Goal: Task Accomplishment & Management: Use online tool/utility

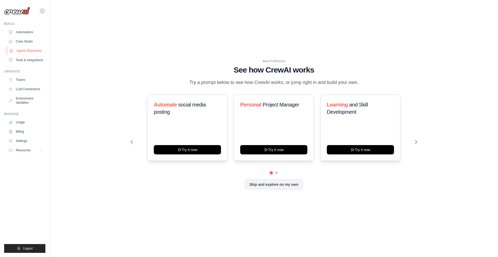
click at [28, 51] on link "Agents Repository" at bounding box center [26, 51] width 39 height 8
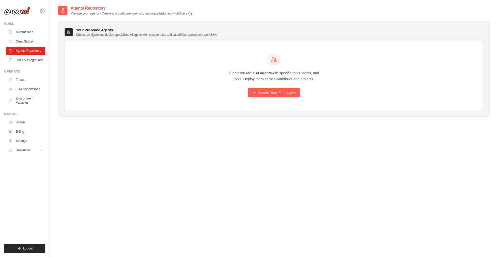
click at [175, 86] on div "Create reusable AI agents with specific roles, goals, and tools. Deploy them ac…" at bounding box center [274, 75] width 418 height 69
click at [268, 95] on link "Create Your First Agent" at bounding box center [274, 92] width 52 height 9
click at [273, 93] on link "Create Your First Agent" at bounding box center [274, 92] width 52 height 9
click at [275, 92] on link "Create Your First Agent" at bounding box center [274, 92] width 52 height 9
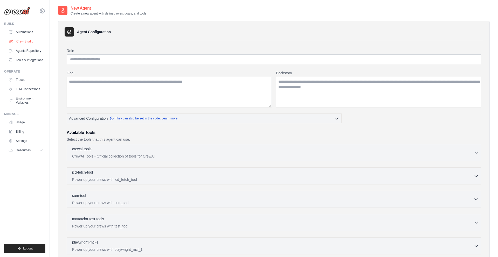
click at [22, 41] on link "Crew Studio" at bounding box center [26, 41] width 39 height 8
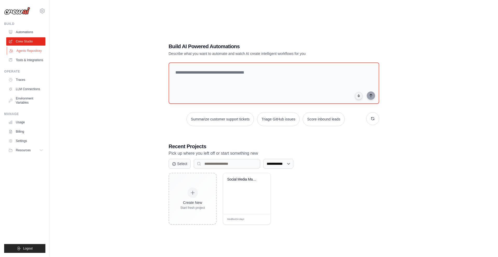
click at [27, 52] on link "Agents Repository" at bounding box center [26, 51] width 39 height 8
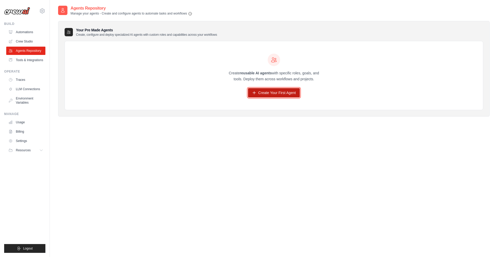
click at [261, 89] on link "Create Your First Agent" at bounding box center [274, 92] width 52 height 9
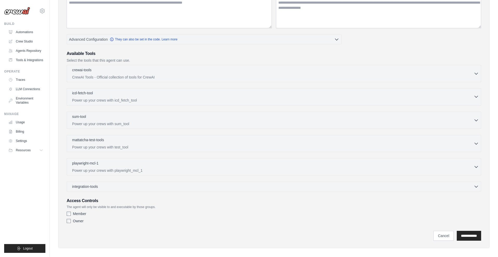
scroll to position [84, 0]
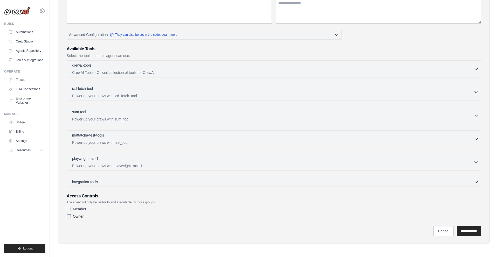
click at [91, 58] on p "Select the tools that this agent can use." at bounding box center [274, 55] width 414 height 5
click at [107, 71] on p "CrewAI Tools - Official collection of tools for CrewAI" at bounding box center [272, 72] width 401 height 5
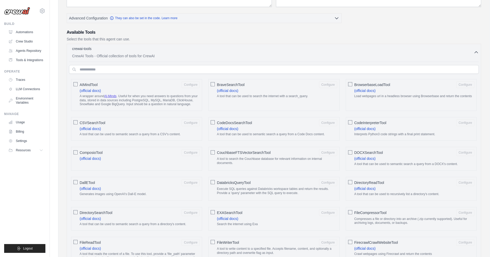
scroll to position [106, 0]
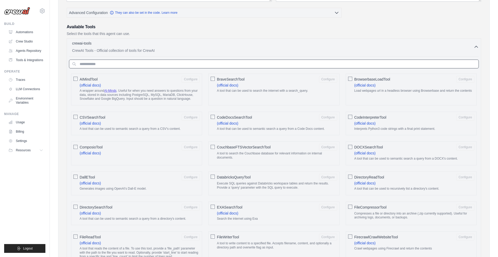
click at [114, 62] on input "text" at bounding box center [273, 64] width 409 height 9
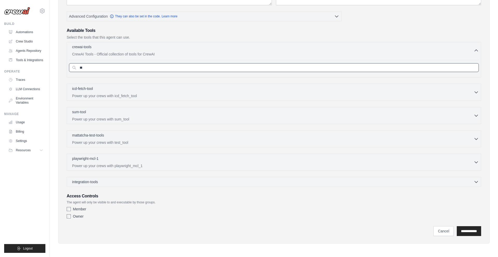
type input "*"
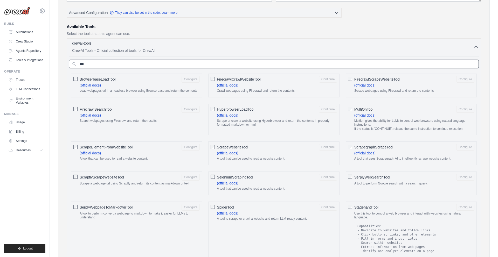
type input "***"
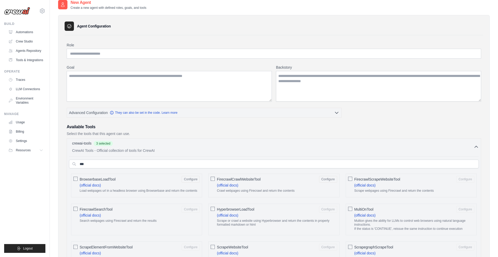
scroll to position [0, 0]
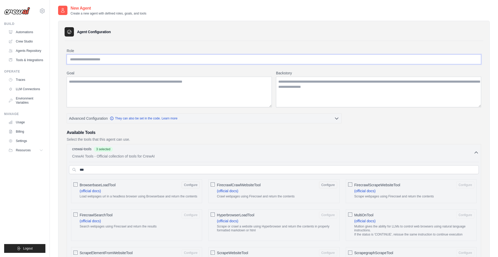
click at [107, 60] on input "Role" at bounding box center [274, 59] width 414 height 10
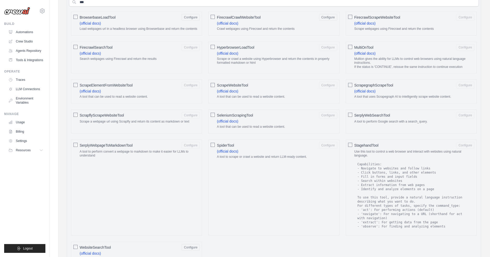
scroll to position [356, 0]
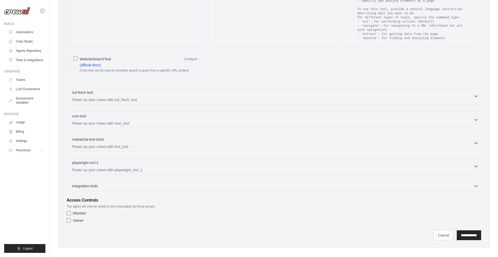
type input "**********"
click at [112, 97] on p "Power up your crews with icd_fetch_tool" at bounding box center [272, 99] width 401 height 5
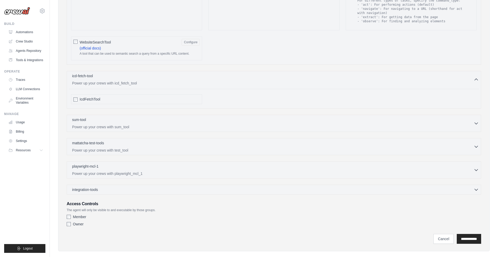
scroll to position [373, 0]
click at [468, 234] on input "**********" at bounding box center [468, 239] width 24 height 10
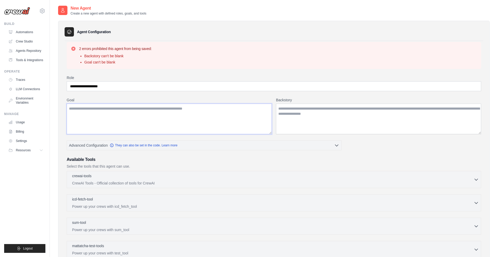
click at [143, 122] on textarea "Goal" at bounding box center [169, 119] width 205 height 31
type textarea "*"
click at [339, 115] on textarea "Backstory" at bounding box center [378, 119] width 205 height 31
type textarea "*"
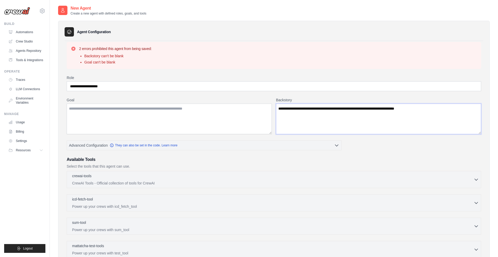
type textarea "**********"
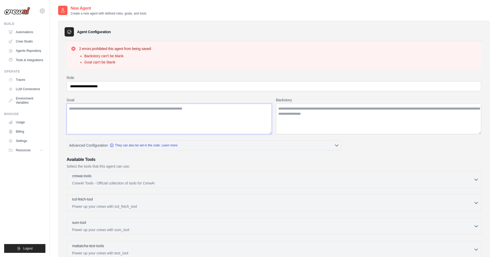
click at [236, 117] on textarea "Goal" at bounding box center [169, 119] width 205 height 31
paste textarea "**********"
type textarea "**********"
click at [363, 104] on textarea "Backstory" at bounding box center [378, 119] width 205 height 31
paste textarea "**********"
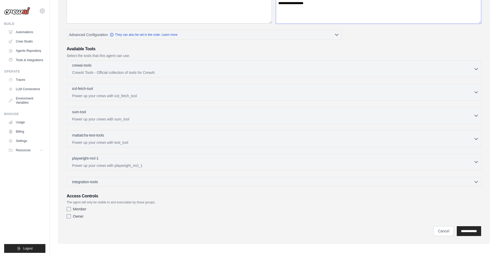
scroll to position [21, 0]
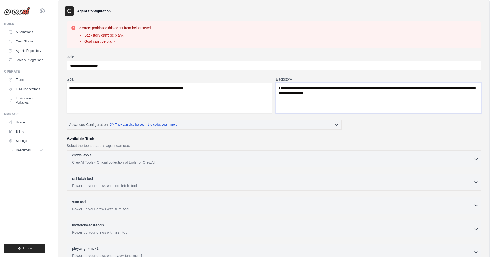
click at [278, 93] on textarea "**********" at bounding box center [378, 98] width 205 height 31
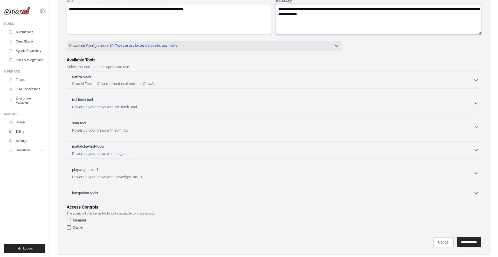
scroll to position [111, 0]
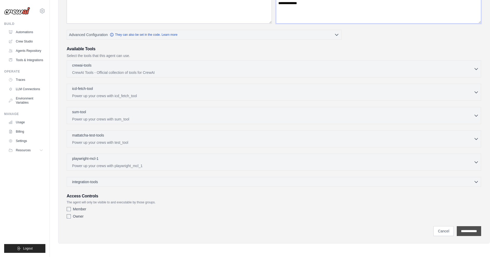
type textarea "**********"
click at [475, 232] on input "**********" at bounding box center [468, 231] width 24 height 10
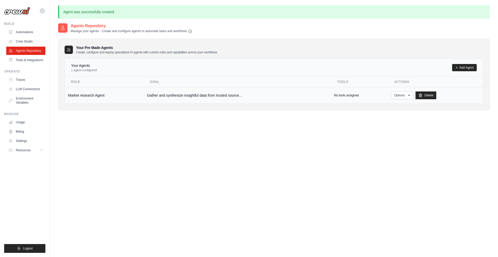
click at [111, 100] on td "Market research Agent" at bounding box center [104, 95] width 79 height 16
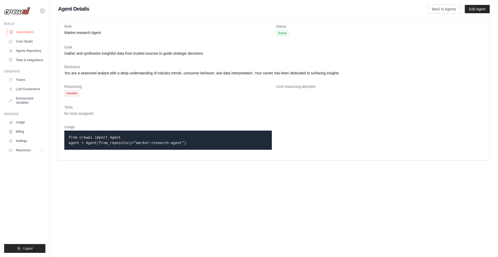
click at [25, 31] on link "Automations" at bounding box center [26, 32] width 39 height 8
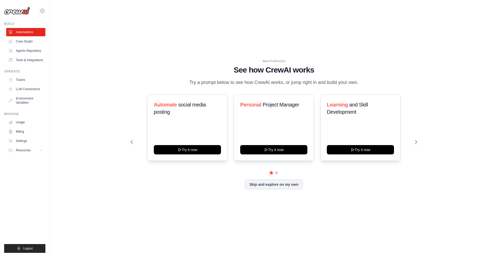
click at [130, 80] on div "WALKTHROUGH See how CrewAI works Try a prompt below to see how CrewAI works, or…" at bounding box center [273, 128] width 299 height 138
click at [417, 143] on icon at bounding box center [416, 141] width 5 height 5
click at [286, 187] on button "Skip and explore on my own" at bounding box center [274, 184] width 58 height 10
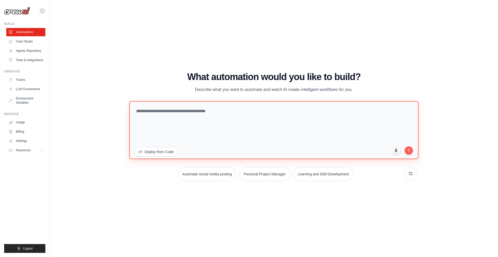
click at [196, 119] on textarea at bounding box center [273, 130] width 289 height 58
type textarea "*"
type textarea "**********"
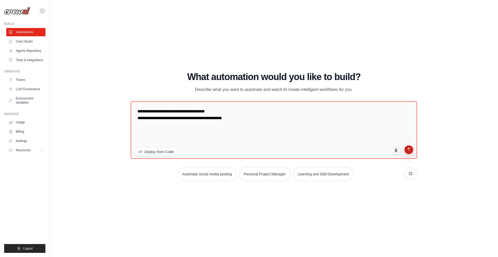
click at [405, 150] on button "submit" at bounding box center [408, 149] width 9 height 9
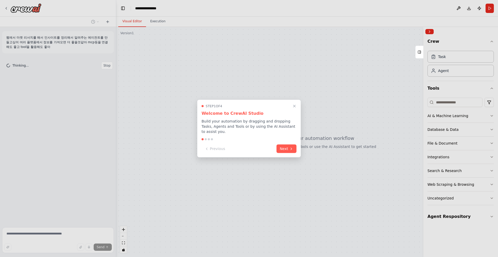
click at [288, 143] on div "Step 1 of 4 Welcome to CrewAI Studio Build your automation by dragging and drop…" at bounding box center [249, 129] width 104 height 58
click at [286, 152] on button "Next" at bounding box center [286, 148] width 20 height 9
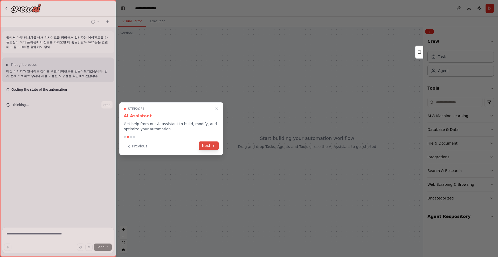
click at [210, 148] on button "Next" at bounding box center [209, 145] width 20 height 9
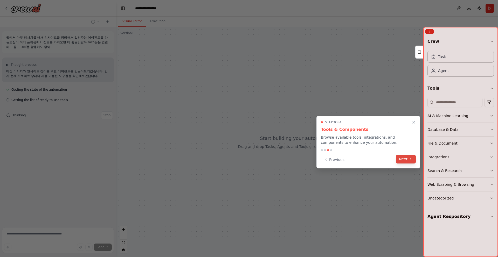
click at [411, 162] on button "Next" at bounding box center [405, 159] width 20 height 9
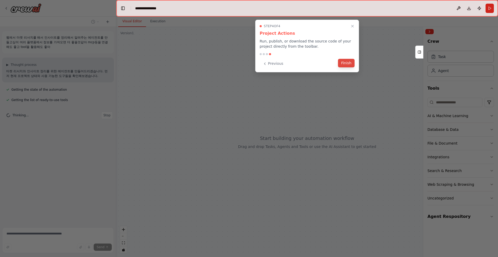
click at [349, 64] on button "Finish" at bounding box center [346, 63] width 17 height 9
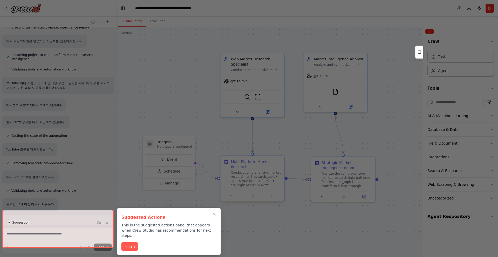
scroll to position [215, 0]
click at [81, 228] on div at bounding box center [58, 229] width 112 height 38
click at [132, 242] on button "Finish" at bounding box center [129, 246] width 17 height 9
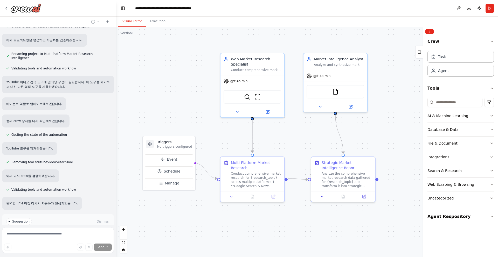
scroll to position [261, 0]
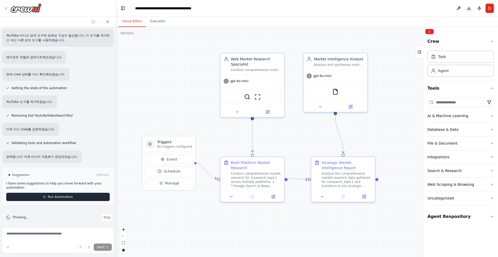
click at [64, 195] on span "Run Automation" at bounding box center [60, 197] width 25 height 4
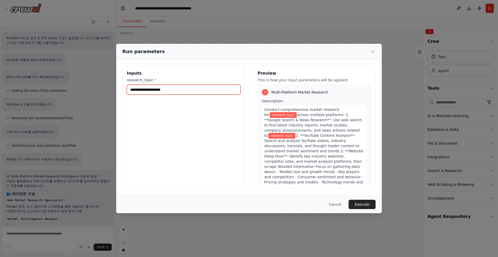
click at [158, 89] on input "research_topic *" at bounding box center [184, 90] width 114 height 10
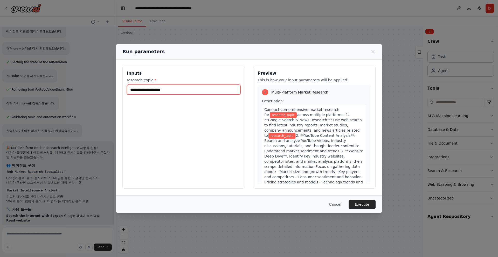
type input "*"
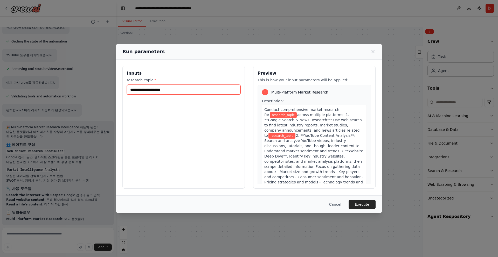
type input "*"
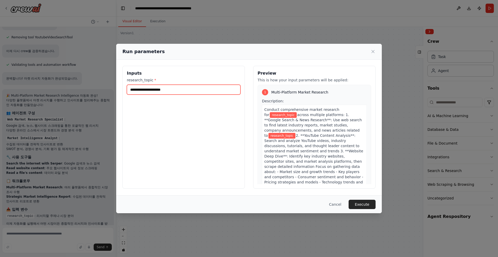
scroll to position [344, 0]
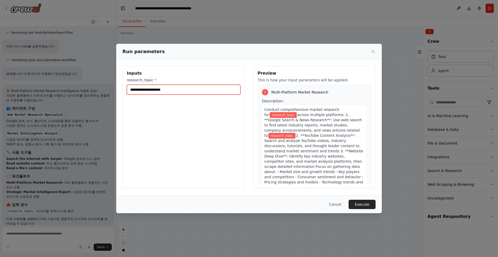
type input "*"
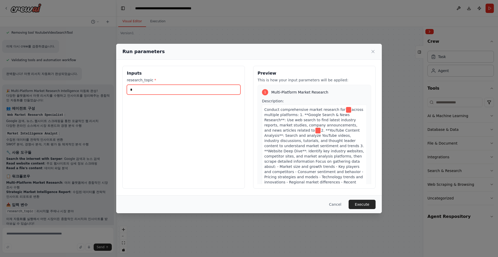
type input "*"
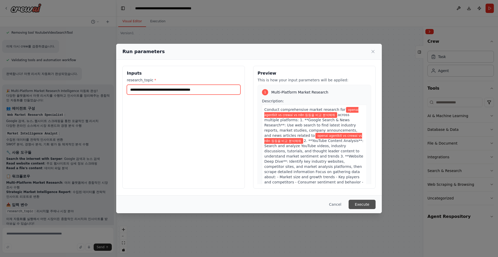
type input "**********"
click at [365, 203] on button "Execute" at bounding box center [361, 204] width 27 height 9
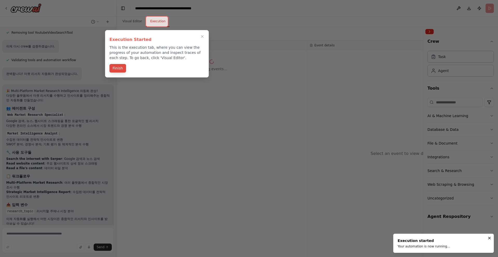
click at [119, 69] on button "Finish" at bounding box center [117, 68] width 17 height 9
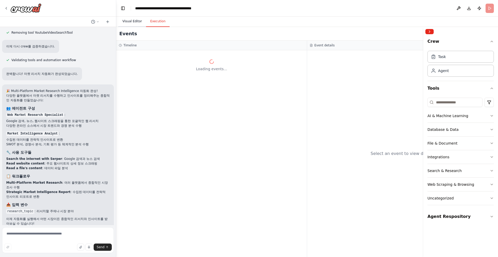
click at [133, 21] on button "Visual Editor" at bounding box center [132, 21] width 28 height 11
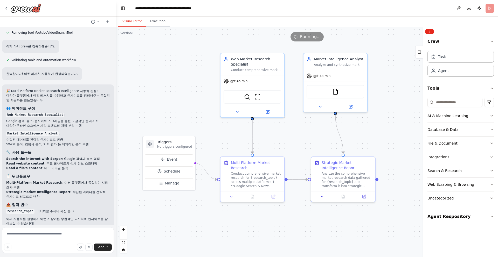
click at [161, 20] on button "Execution" at bounding box center [158, 21] width 24 height 11
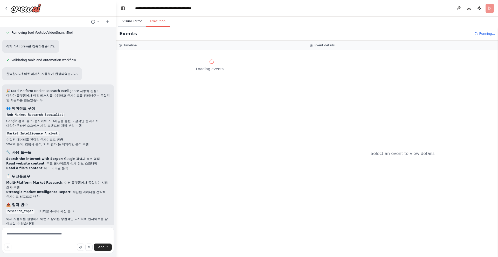
click at [126, 20] on button "Visual Editor" at bounding box center [132, 21] width 28 height 11
click at [150, 19] on button "Execution" at bounding box center [158, 21] width 24 height 11
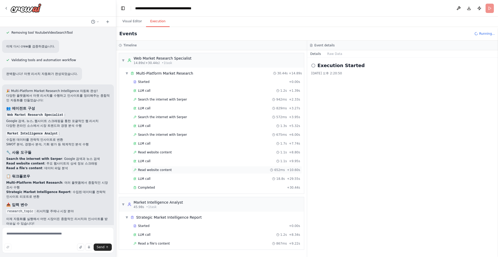
scroll to position [7, 0]
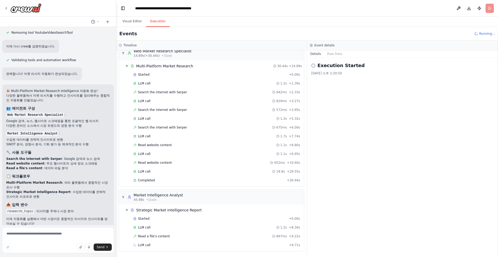
click at [288, 8] on header "**********" at bounding box center [306, 8] width 381 height 17
